Goal: Navigation & Orientation: Find specific page/section

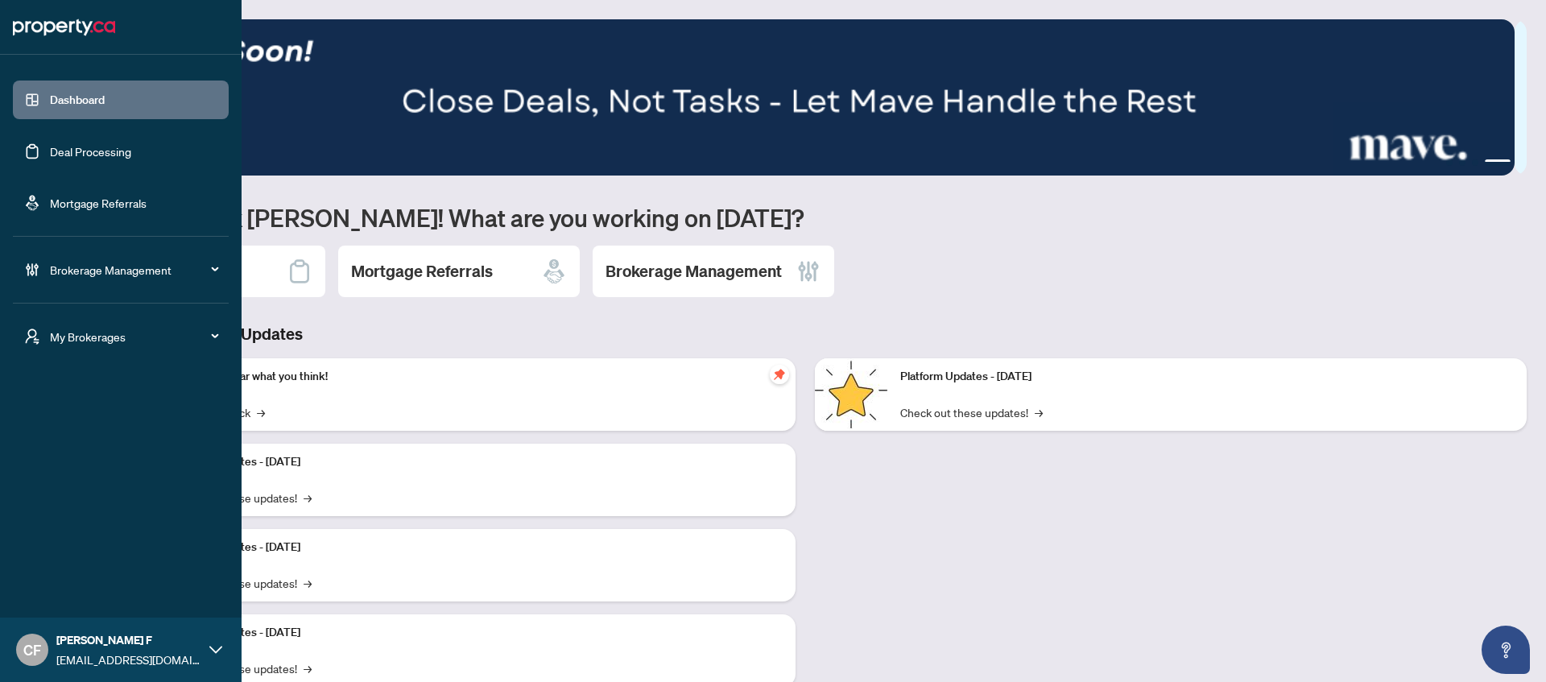
click at [126, 329] on span "My Brokerages" at bounding box center [133, 337] width 167 height 18
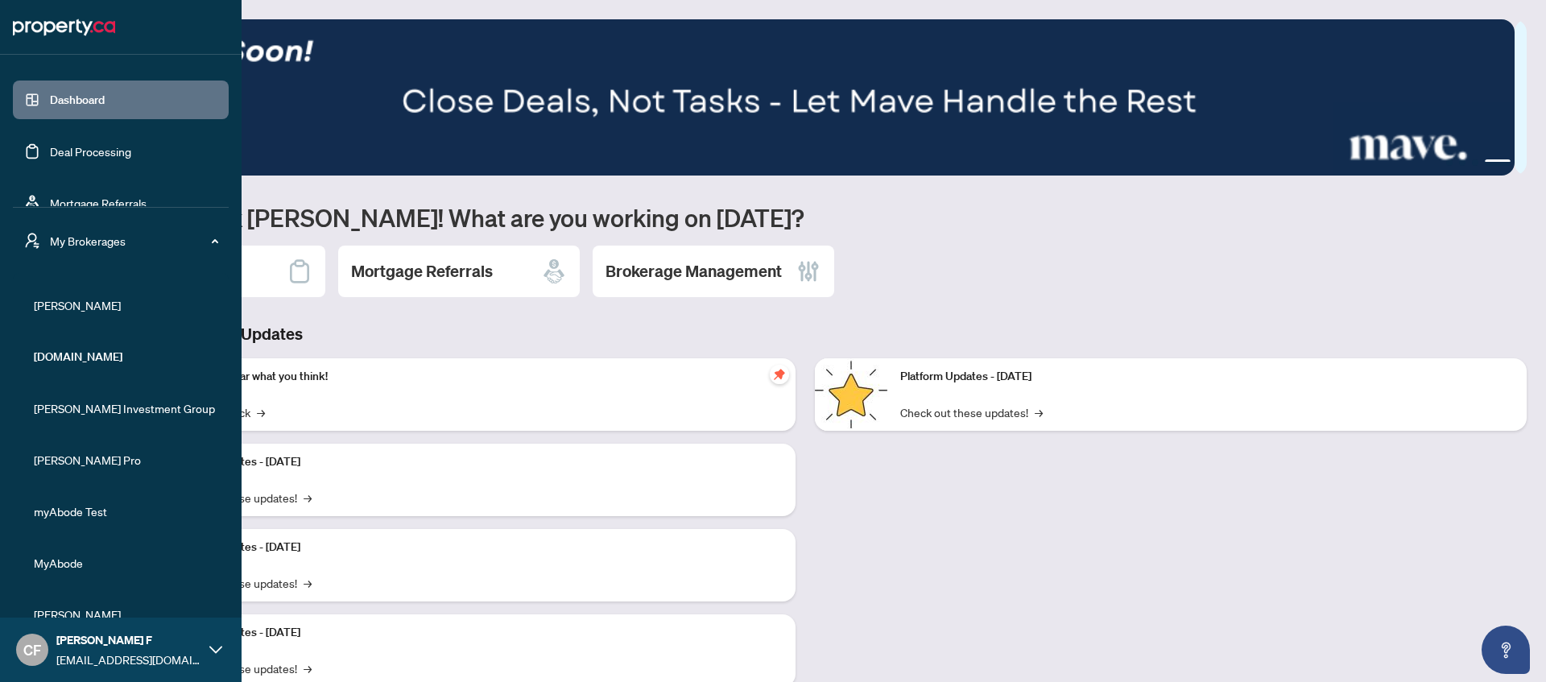
click at [109, 311] on span "[PERSON_NAME]" at bounding box center [126, 305] width 184 height 18
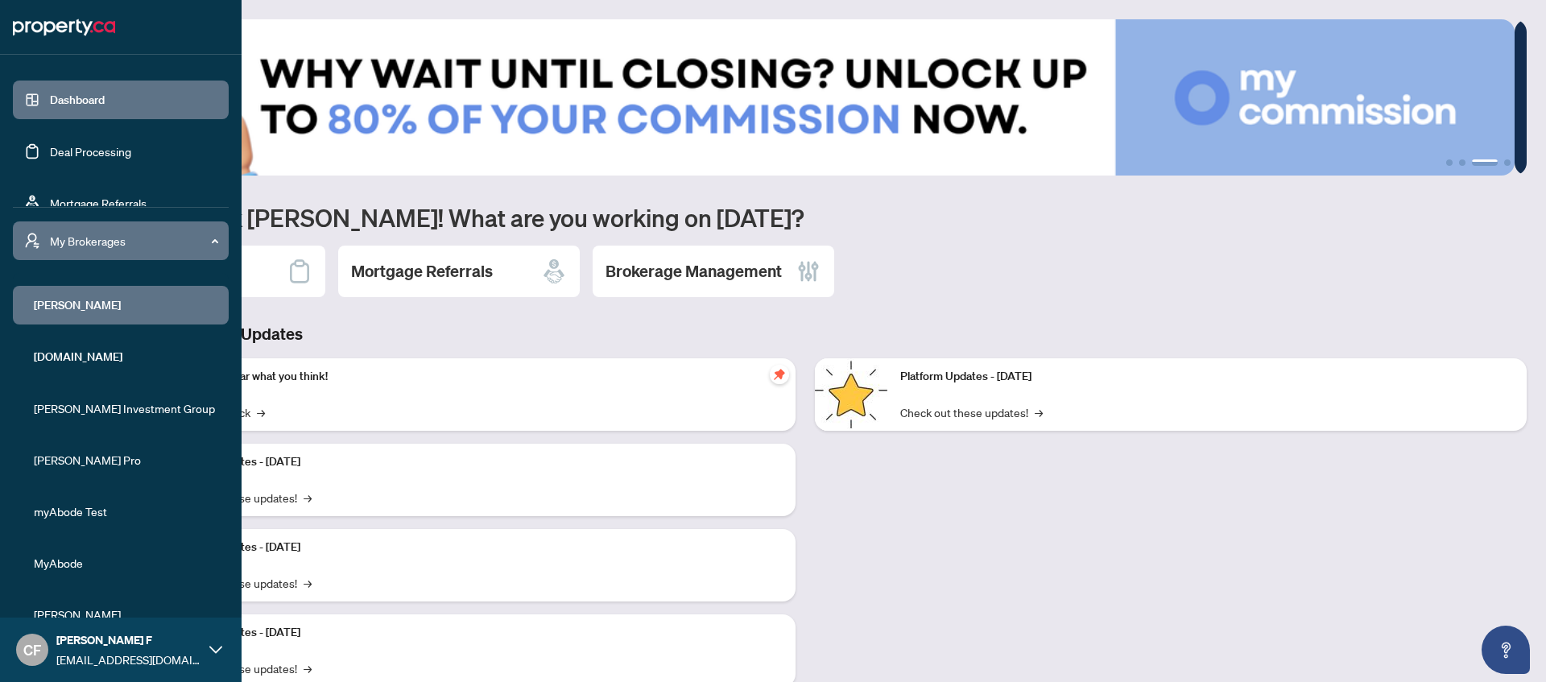
click at [67, 288] on li "[PERSON_NAME]" at bounding box center [121, 305] width 216 height 39
